Goal: Task Accomplishment & Management: Manage account settings

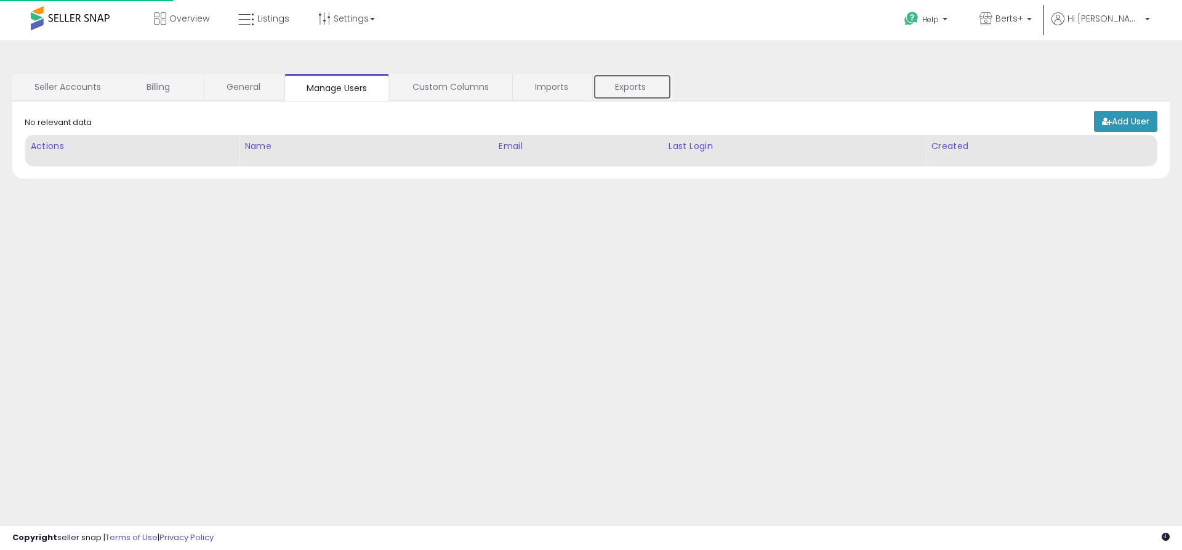
click at [632, 87] on link "Exports" at bounding box center [632, 87] width 79 height 26
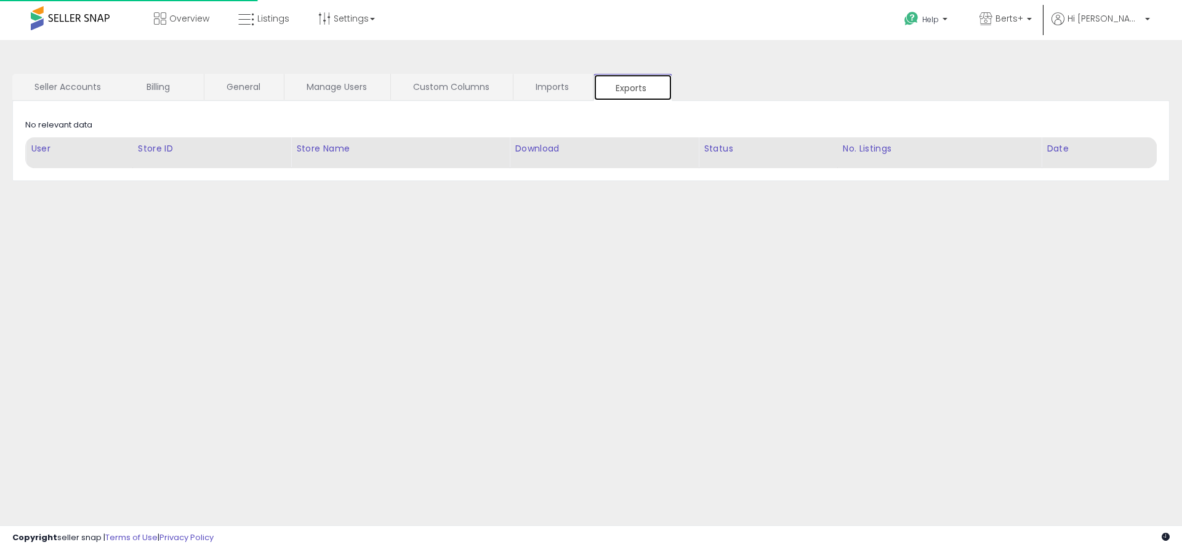
click at [632, 87] on link "Exports" at bounding box center [632, 87] width 79 height 27
